Goal: Find specific page/section: Find specific page/section

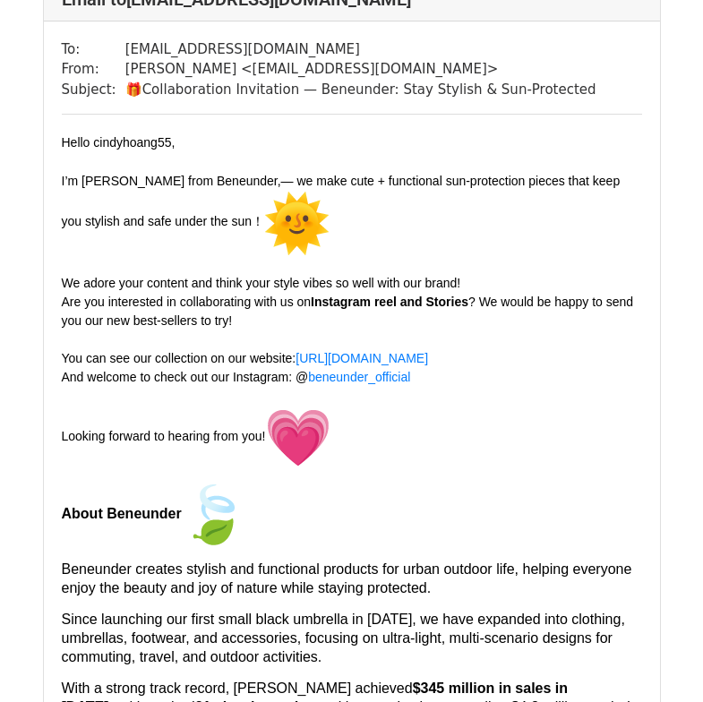
scroll to position [179, 0]
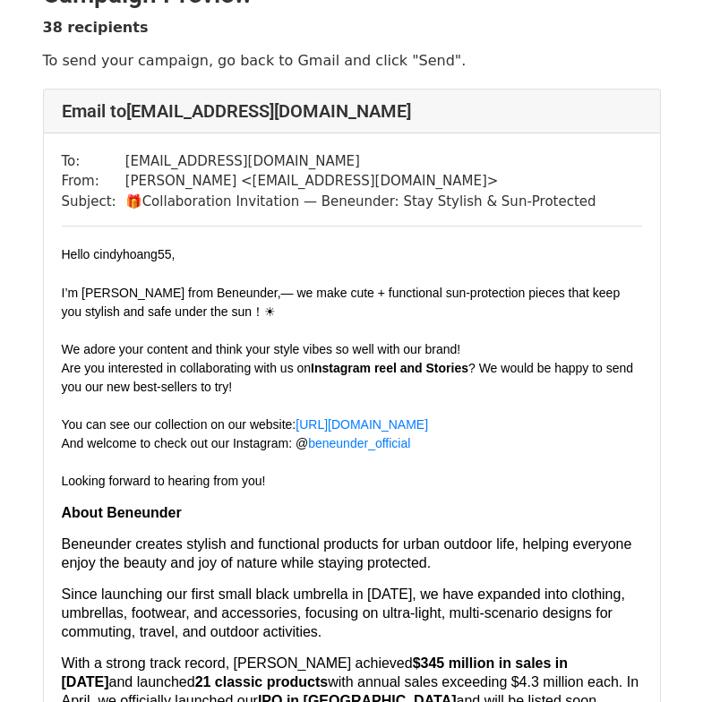
scroll to position [129, 0]
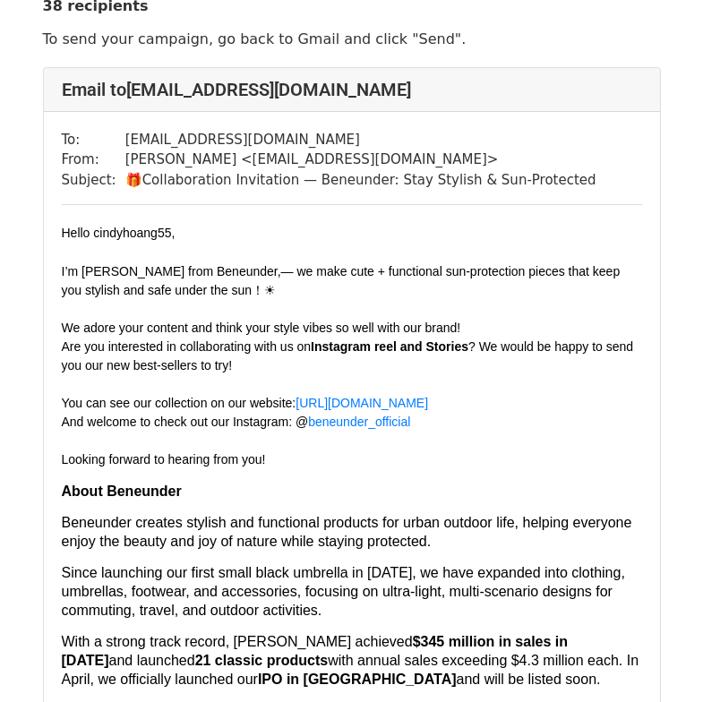
scroll to position [90, 0]
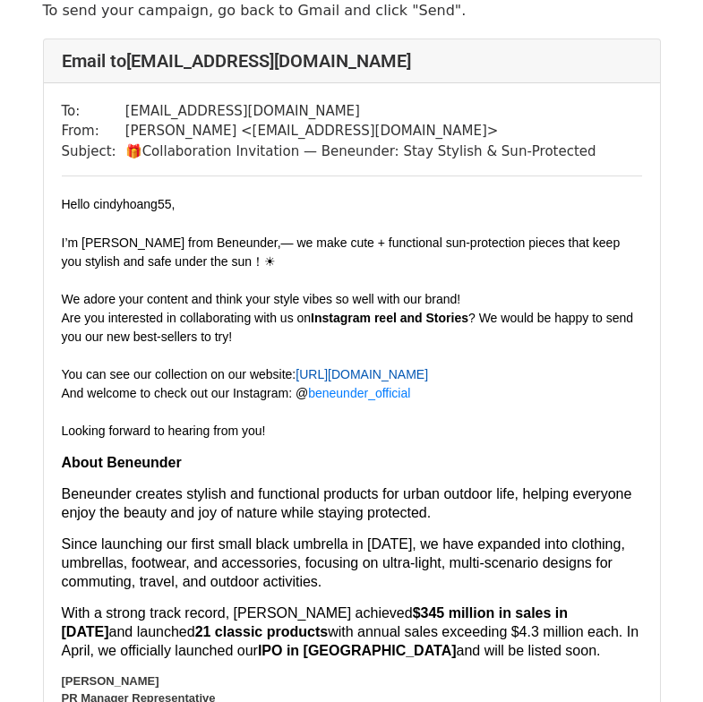
click at [428, 381] on link "https://beneunder.com/pages/influence-picks" at bounding box center [361, 374] width 133 height 14
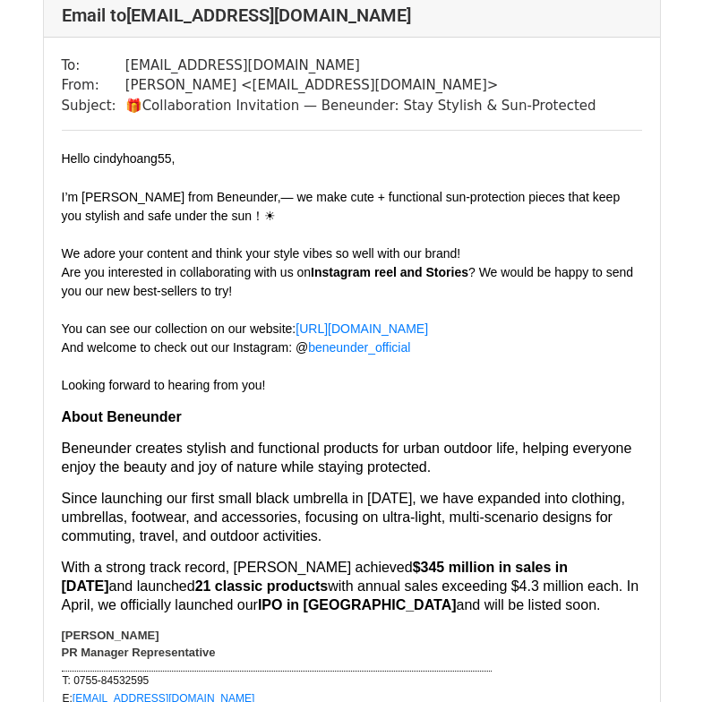
scroll to position [179, 0]
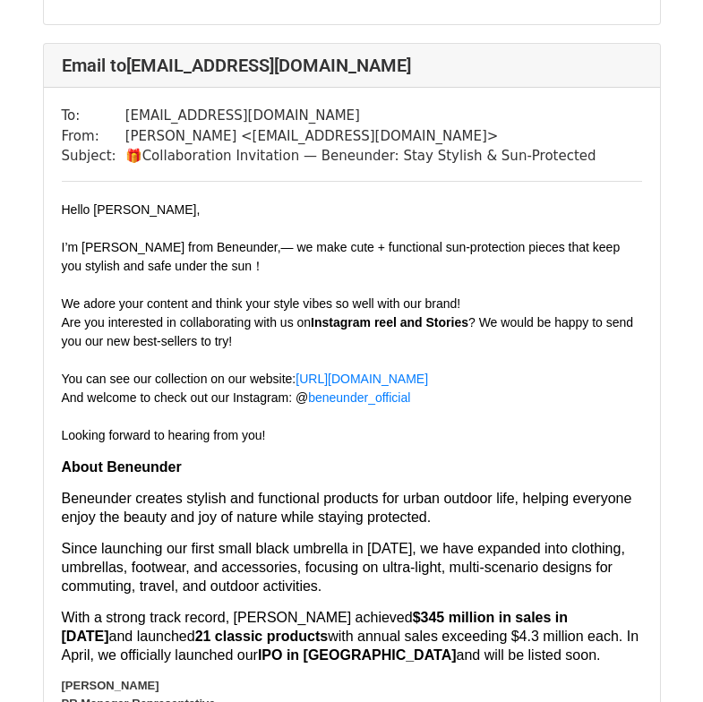
scroll to position [2955, 0]
